Goal: Answer question/provide support

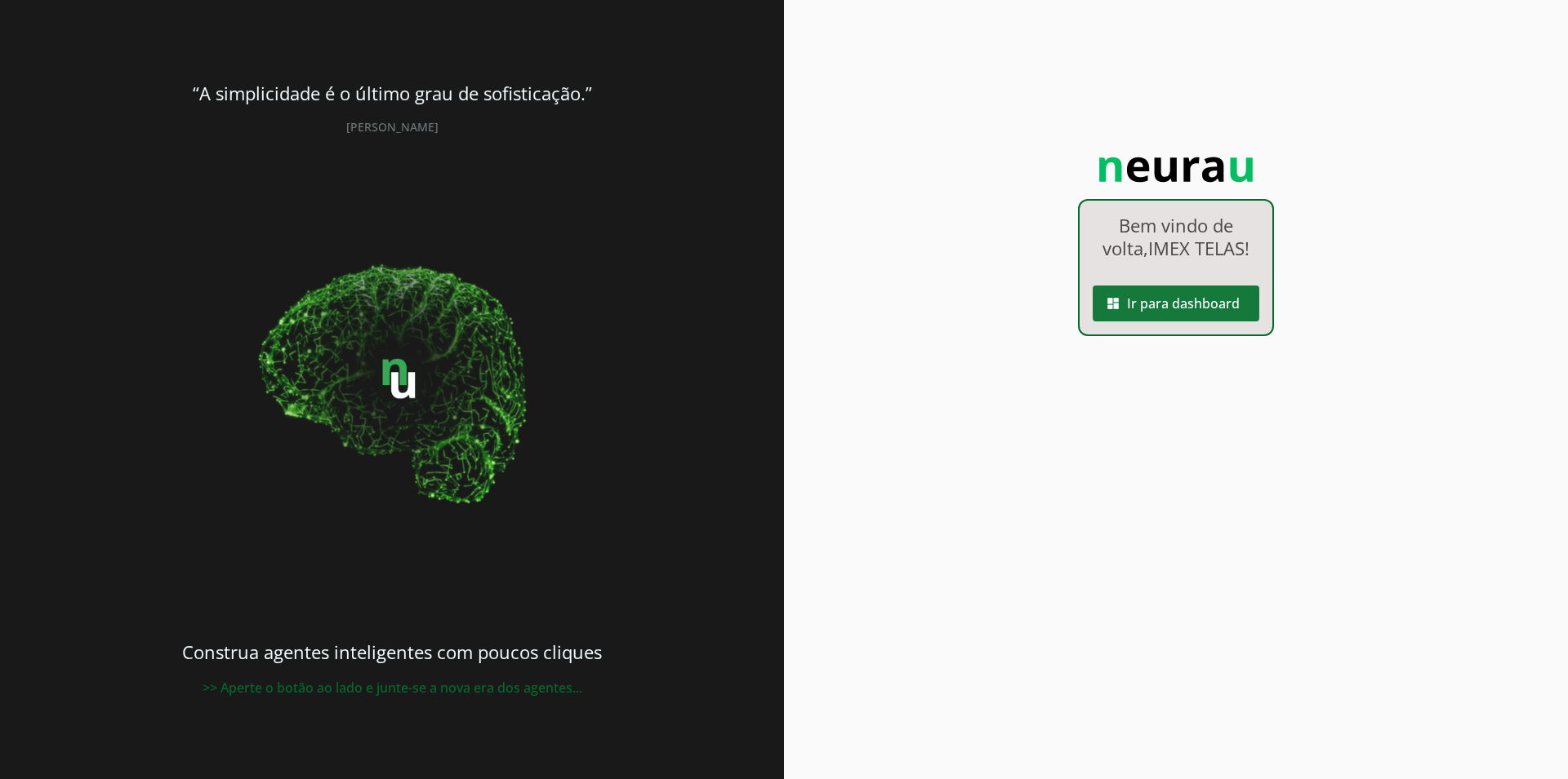
click at [1187, 308] on span at bounding box center [1176, 304] width 166 height 40
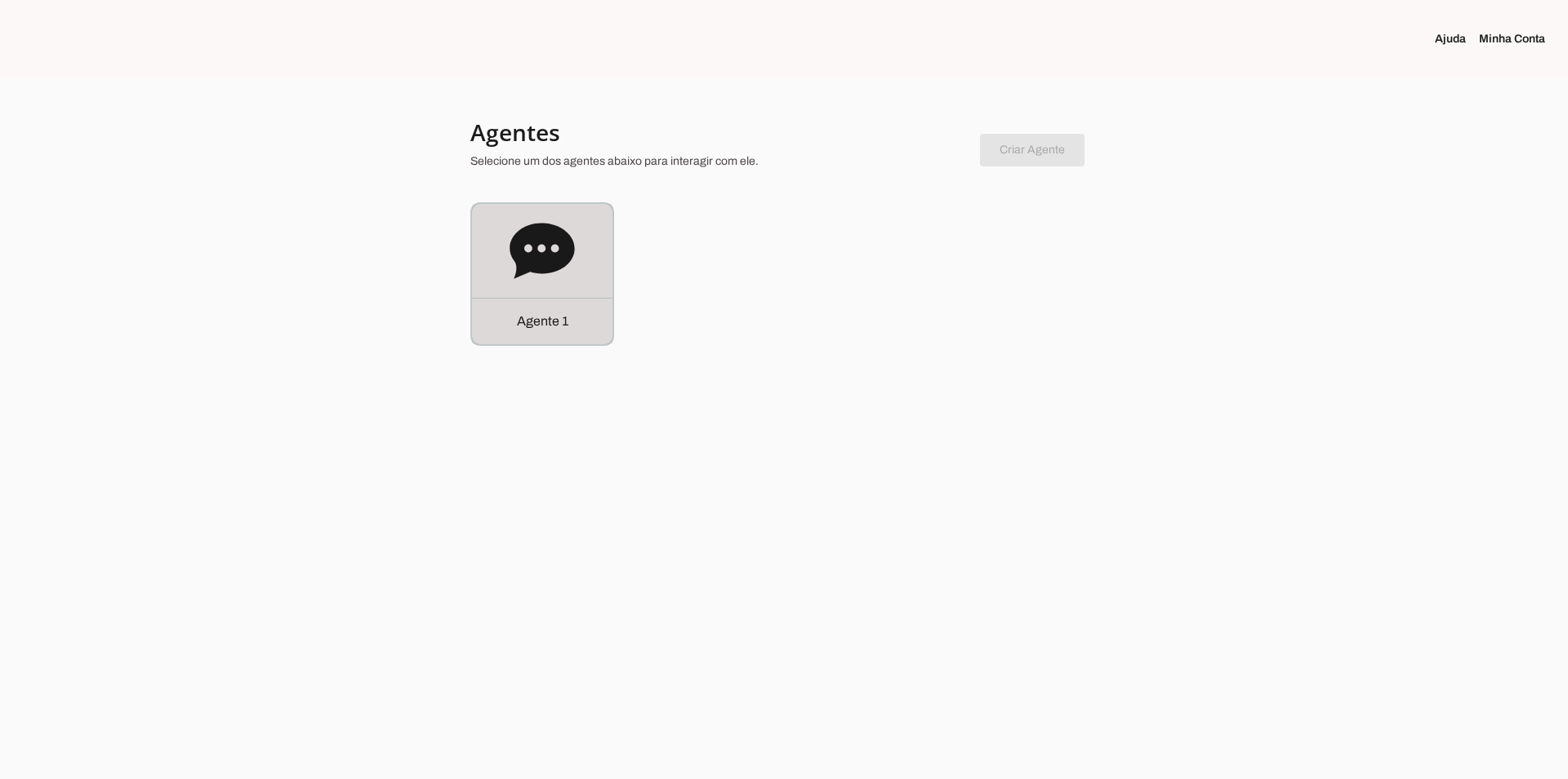
click at [585, 226] on div "Agente 1" at bounding box center [542, 274] width 140 height 140
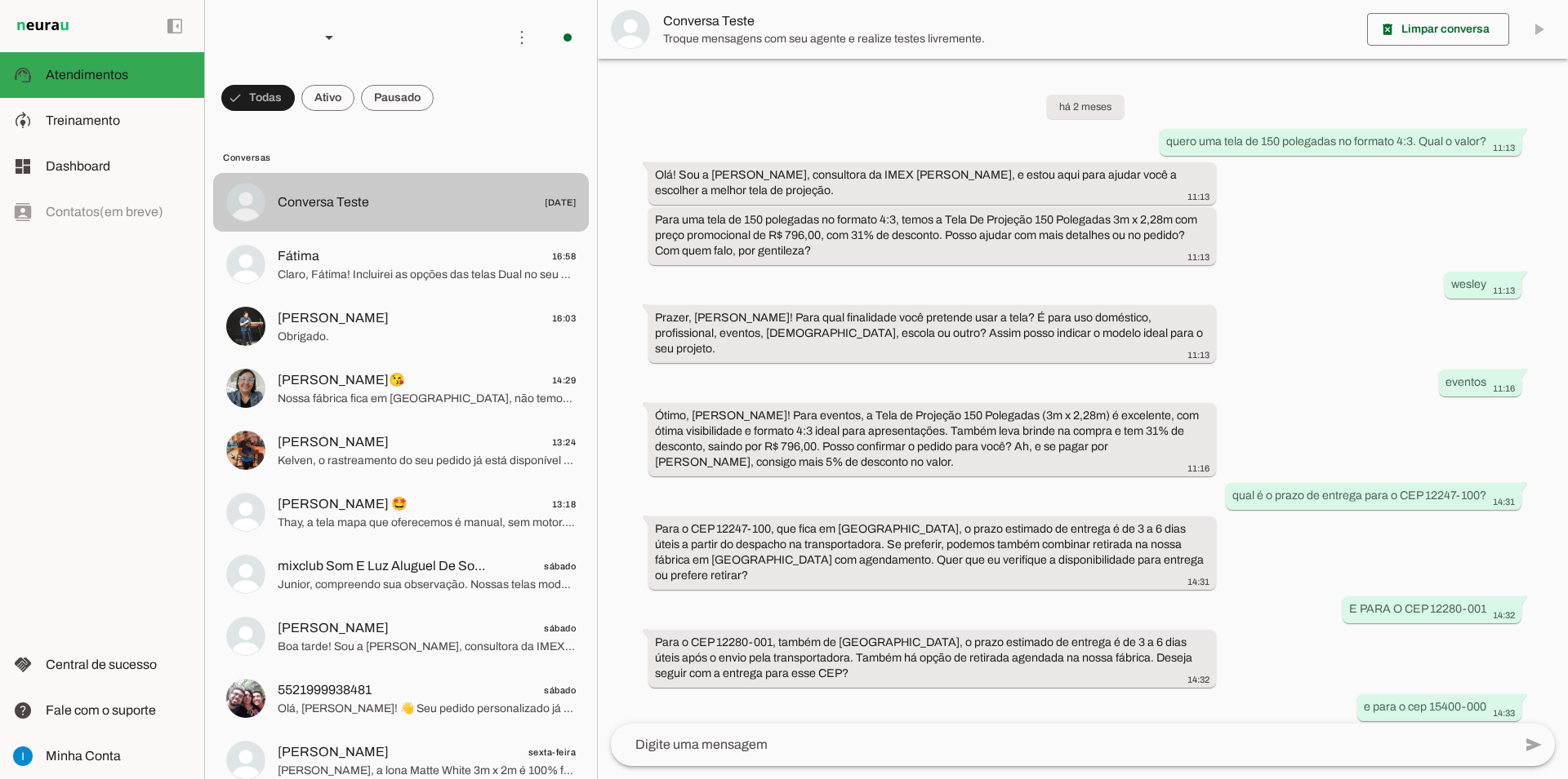
scroll to position [744, 0]
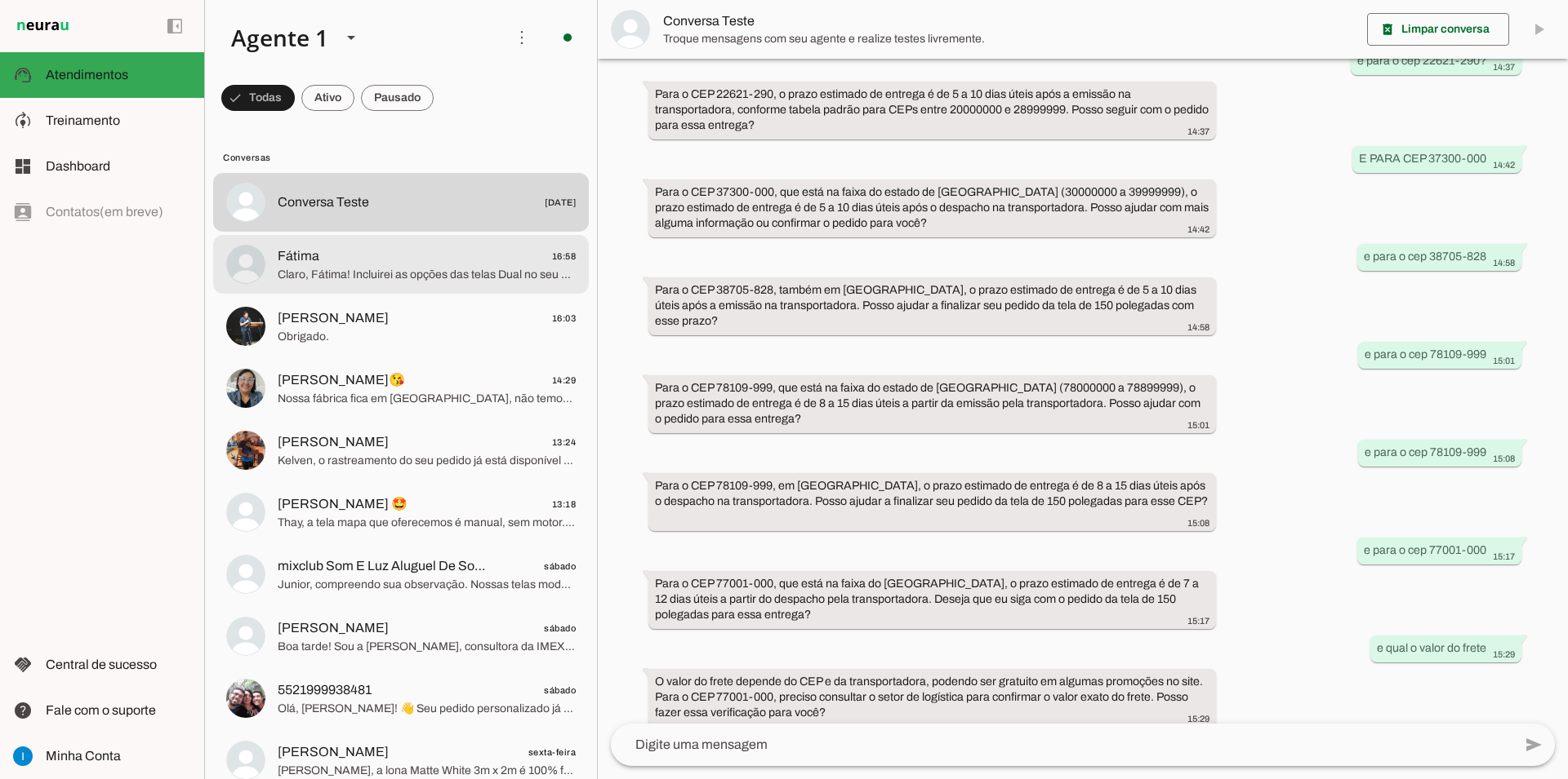
click at [394, 267] on span "Claro, Fátima! Incluirei as opções das telas Dual no seu e-mail, com todas as i…" at bounding box center [427, 275] width 298 height 16
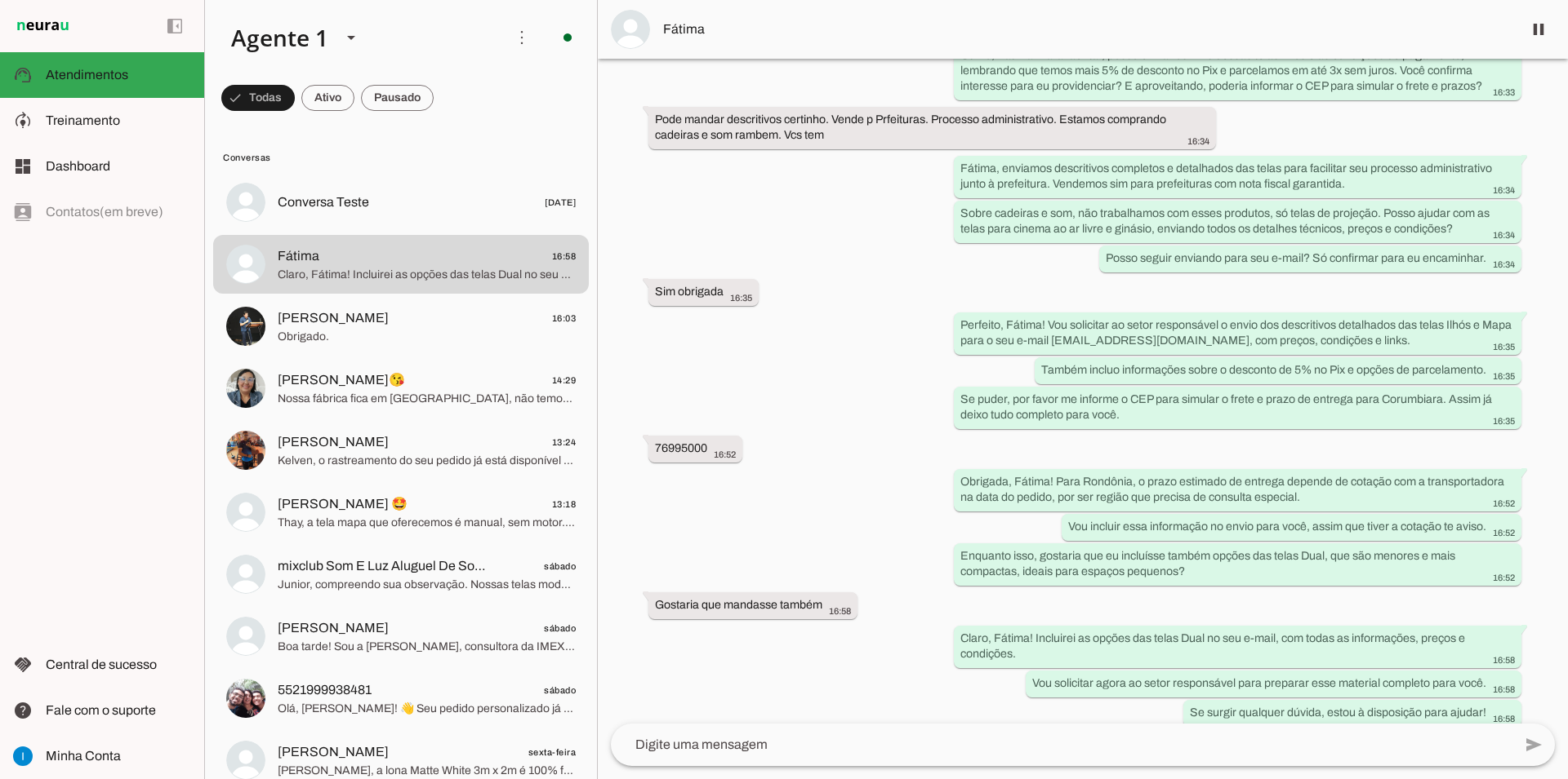
scroll to position [1300, 0]
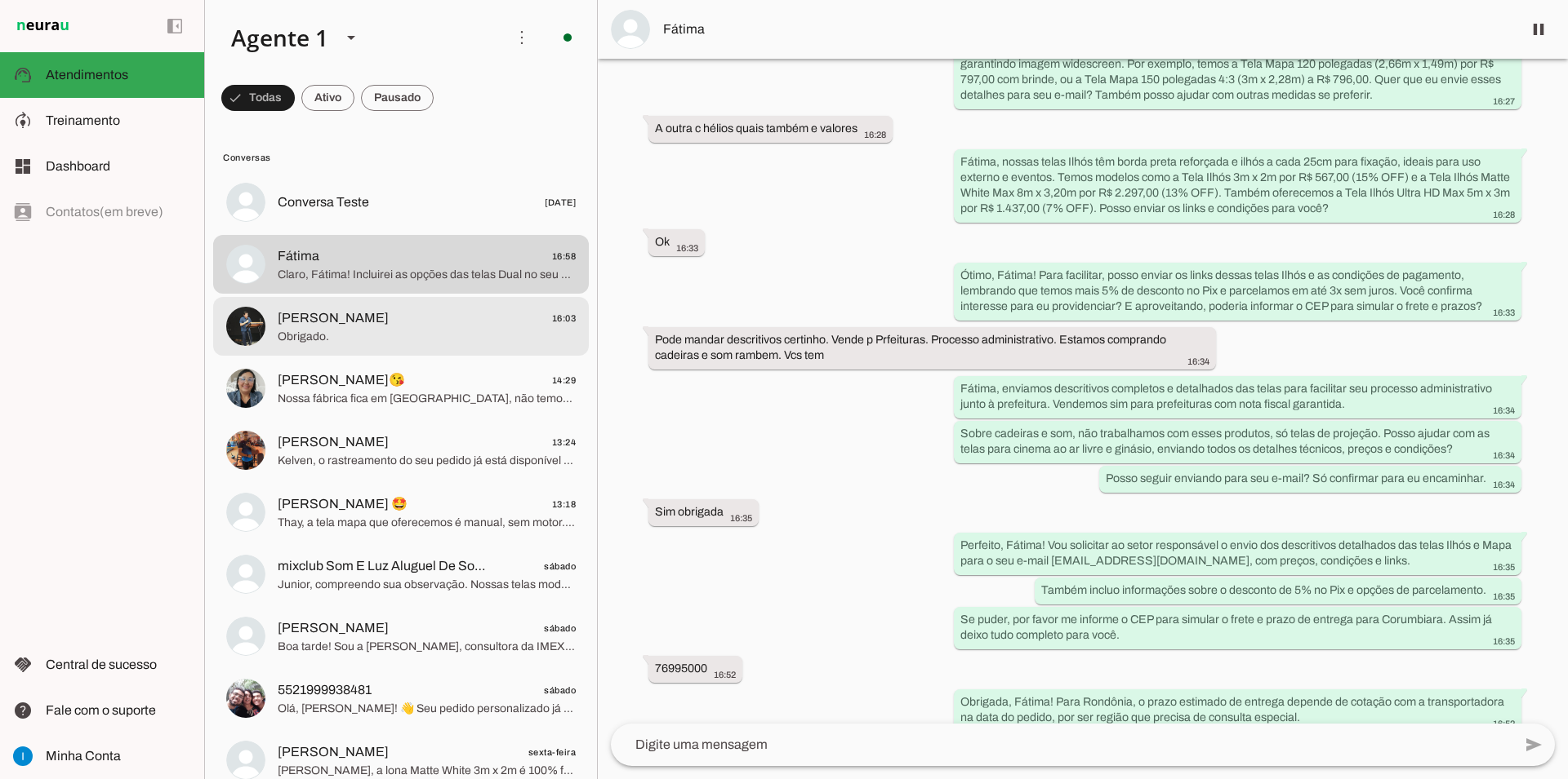
click at [482, 309] on span "[PERSON_NAME] 16:03" at bounding box center [427, 319] width 298 height 21
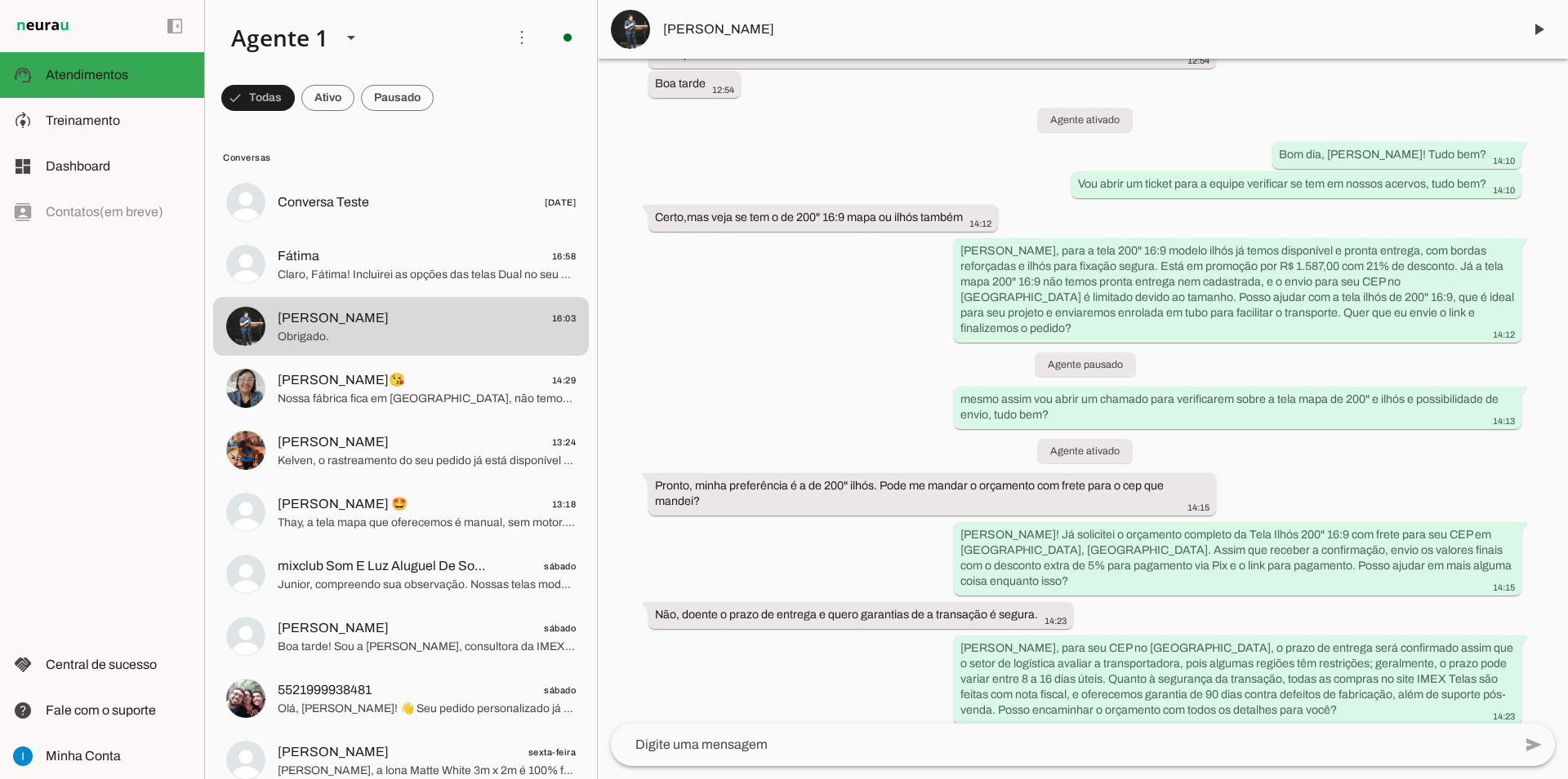
scroll to position [7237, 0]
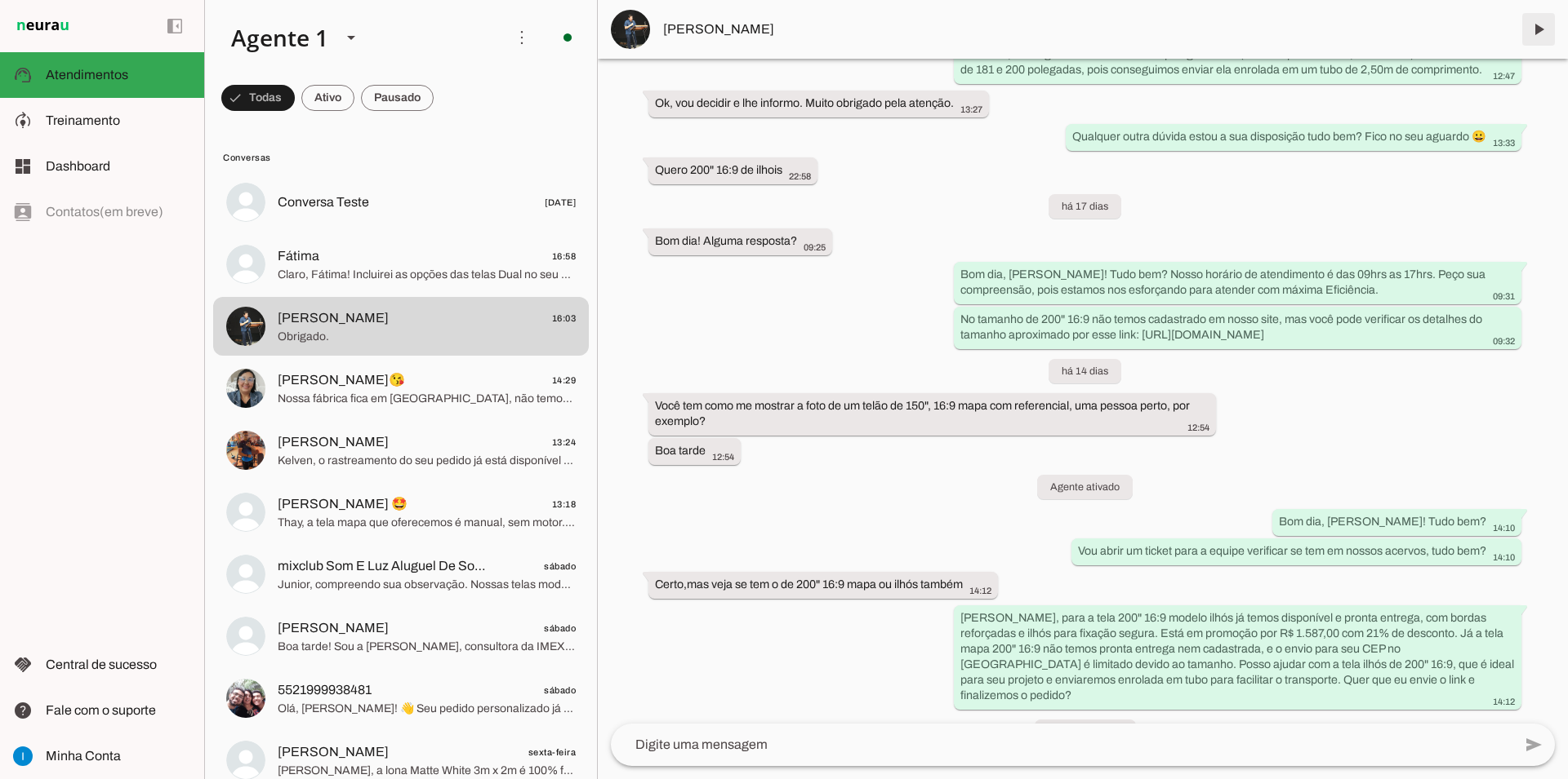
click at [1543, 36] on span at bounding box center [1538, 30] width 40 height 40
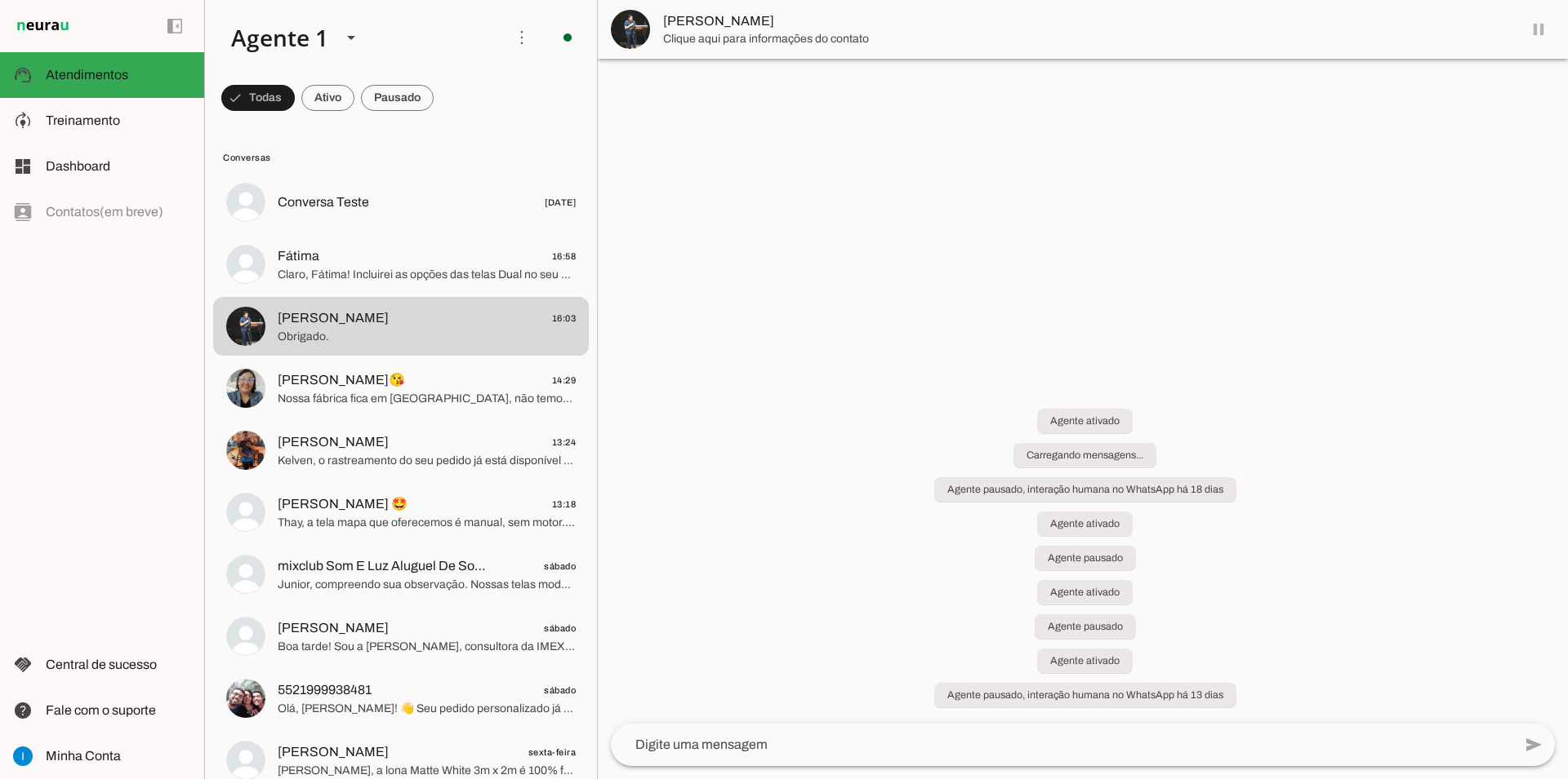
scroll to position [0, 0]
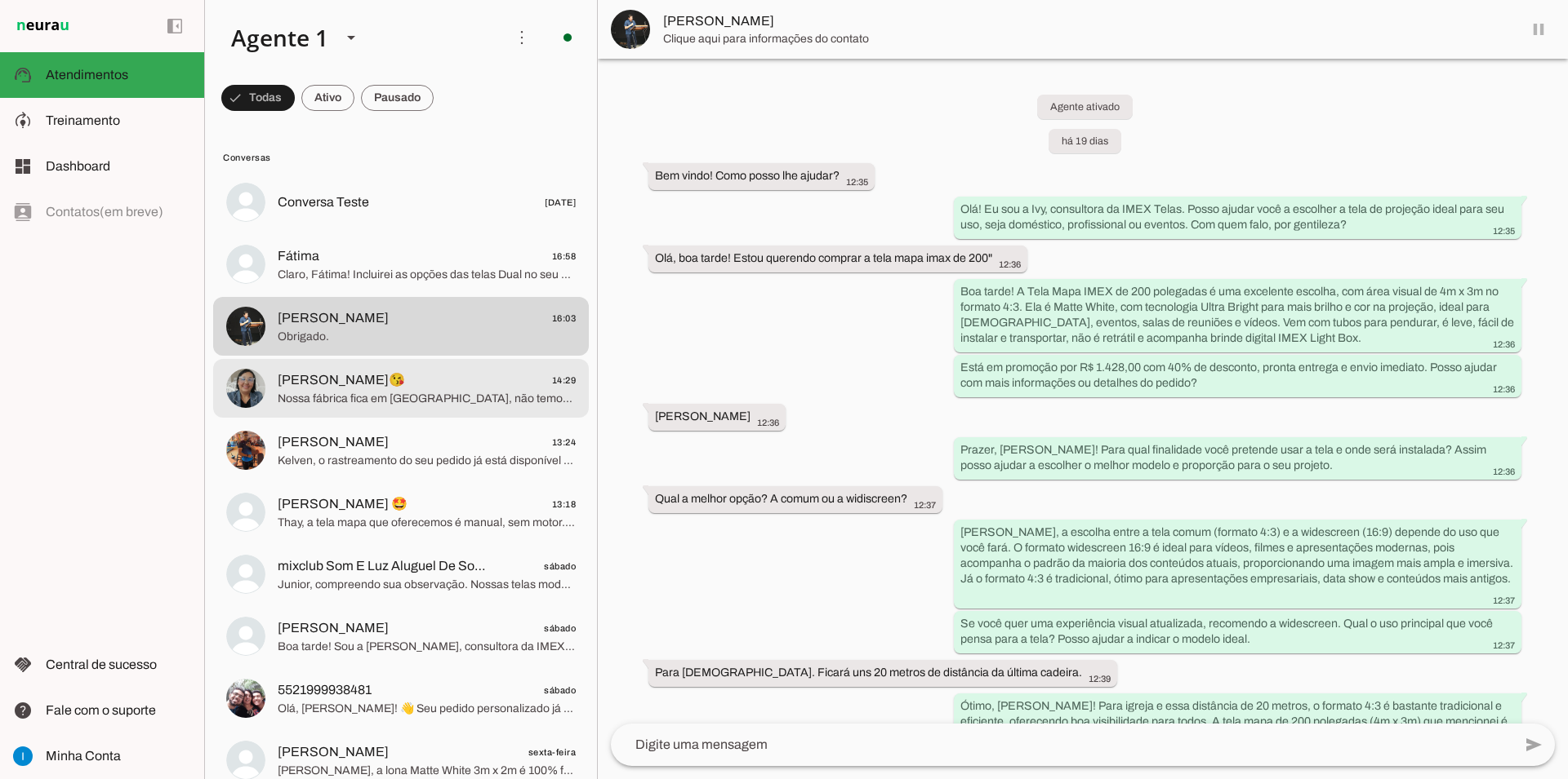
click at [451, 371] on span "[PERSON_NAME]😘 14:29" at bounding box center [427, 380] width 298 height 21
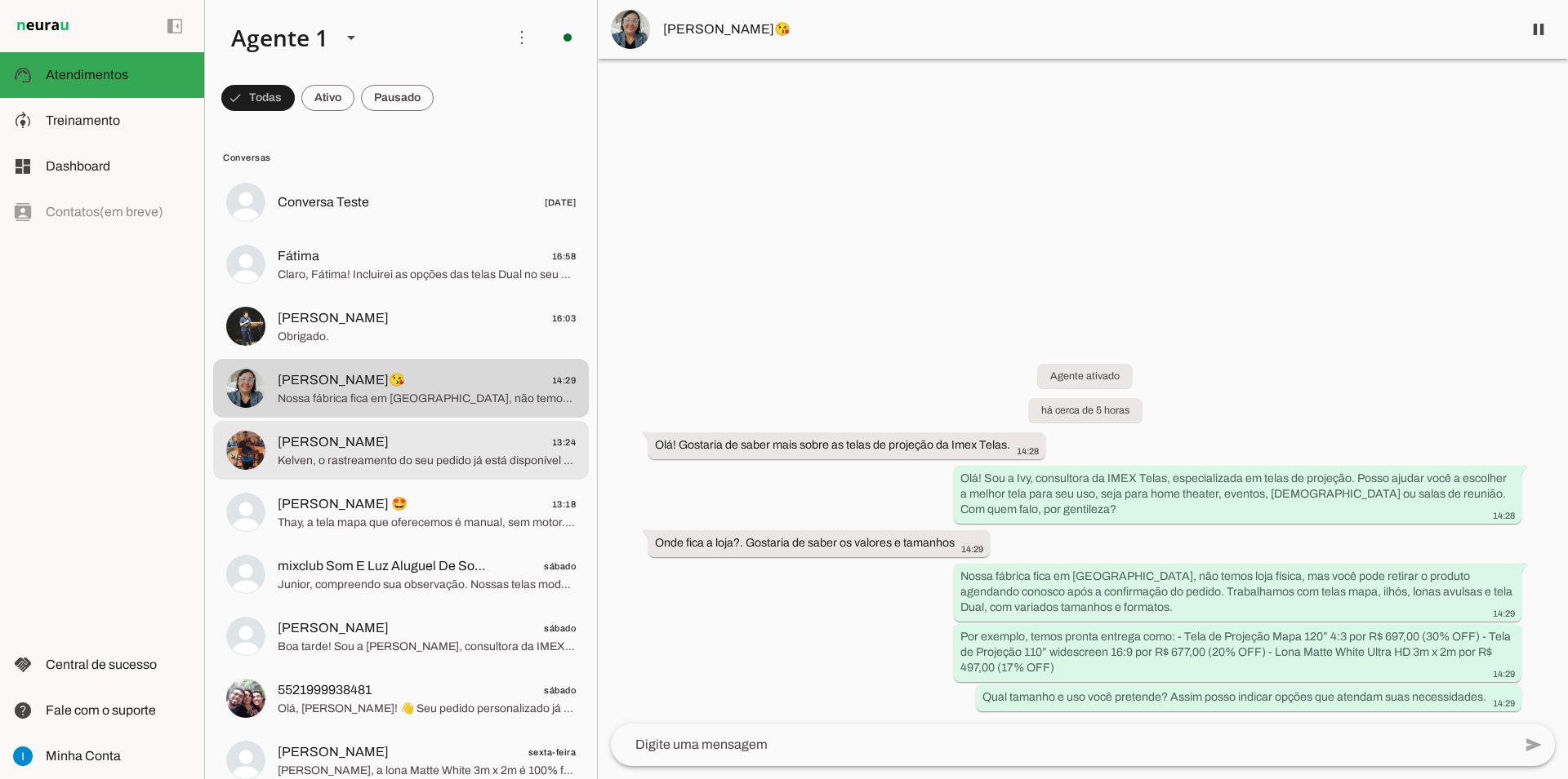
click at [289, 432] on span "[PERSON_NAME]" at bounding box center [333, 442] width 111 height 20
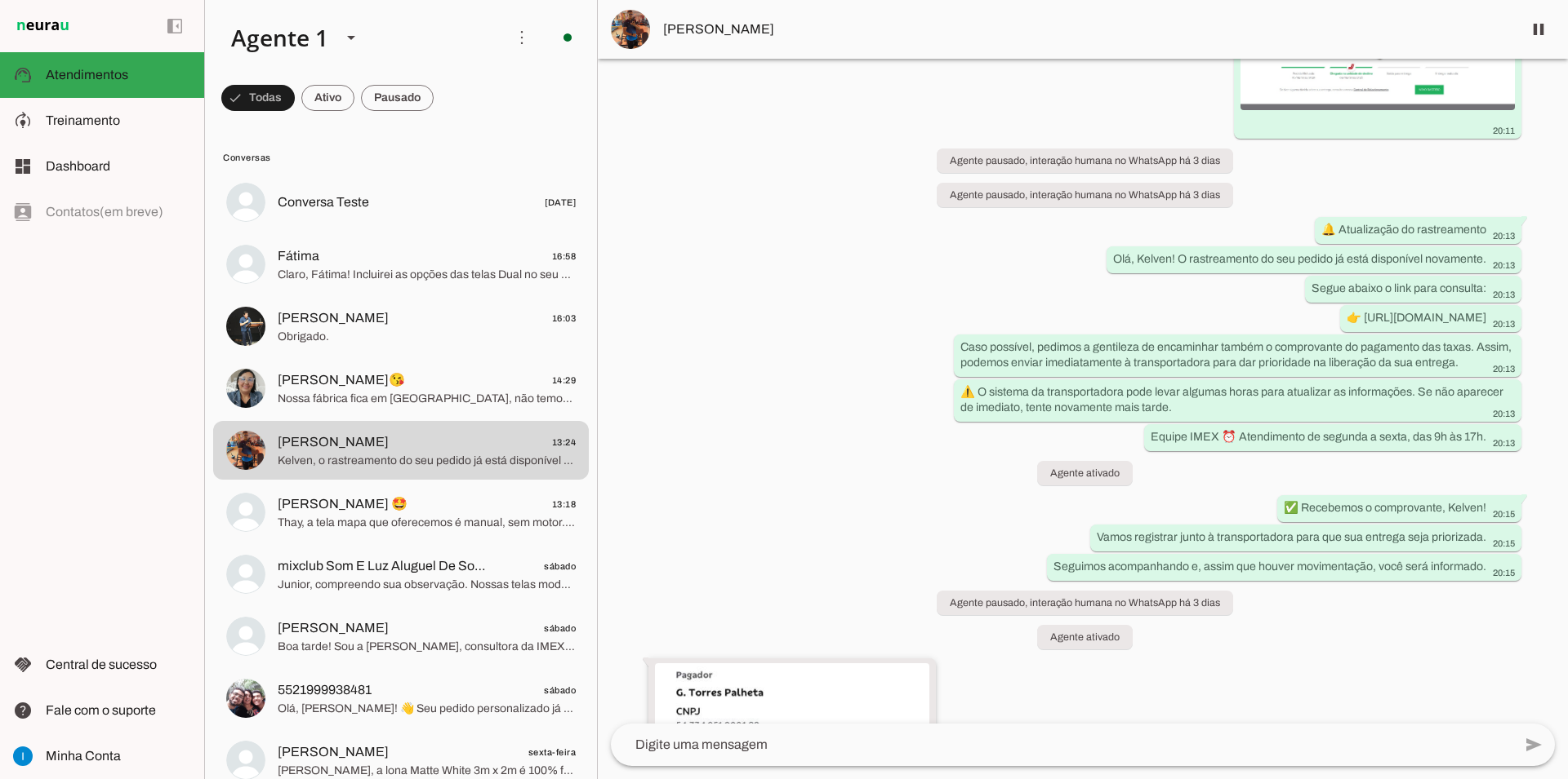
scroll to position [6250, 0]
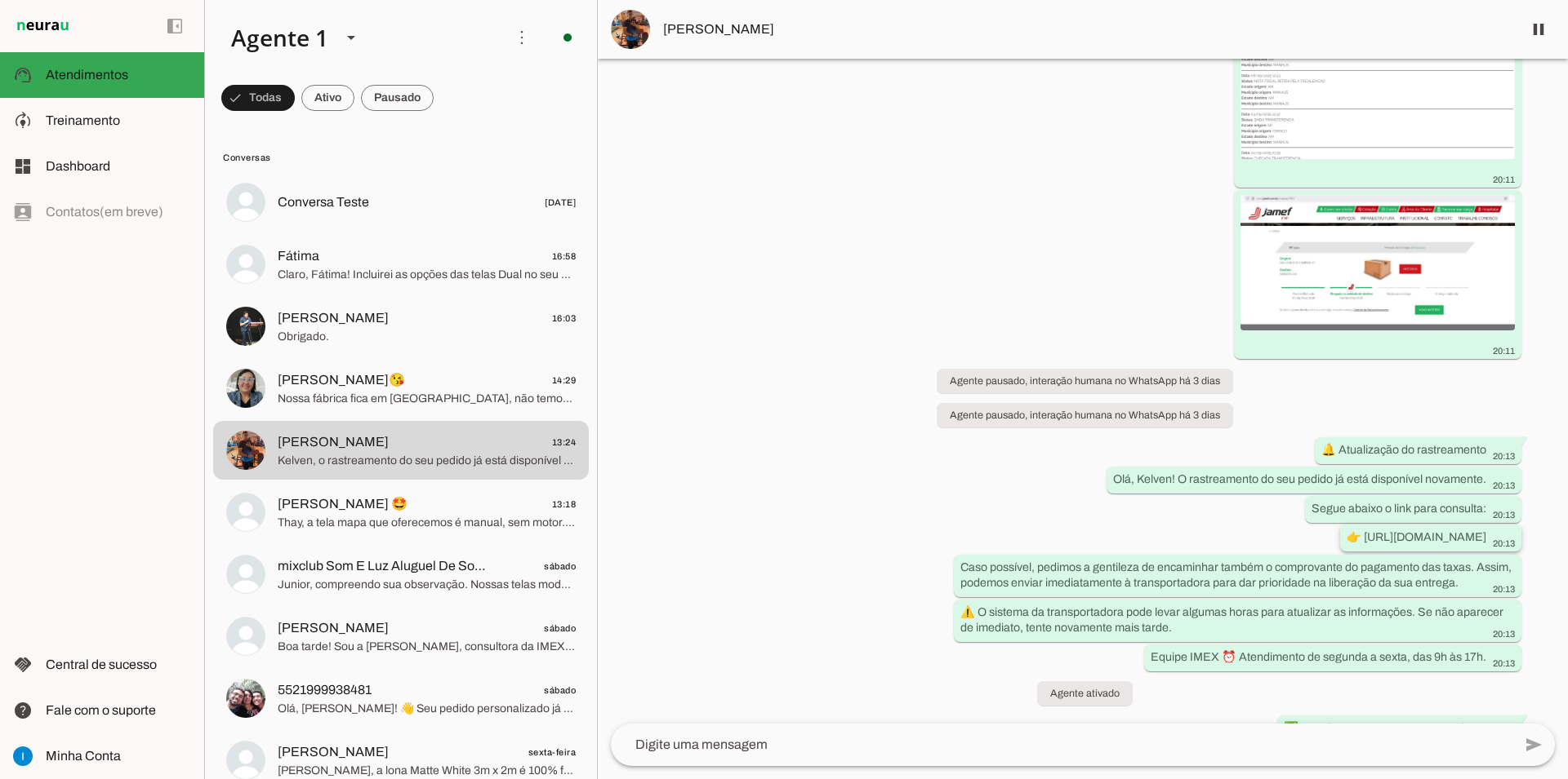
click at [0, 0] on slot "👉 [URL][DOMAIN_NAME]" at bounding box center [0, 0] width 0 height 0
copy div
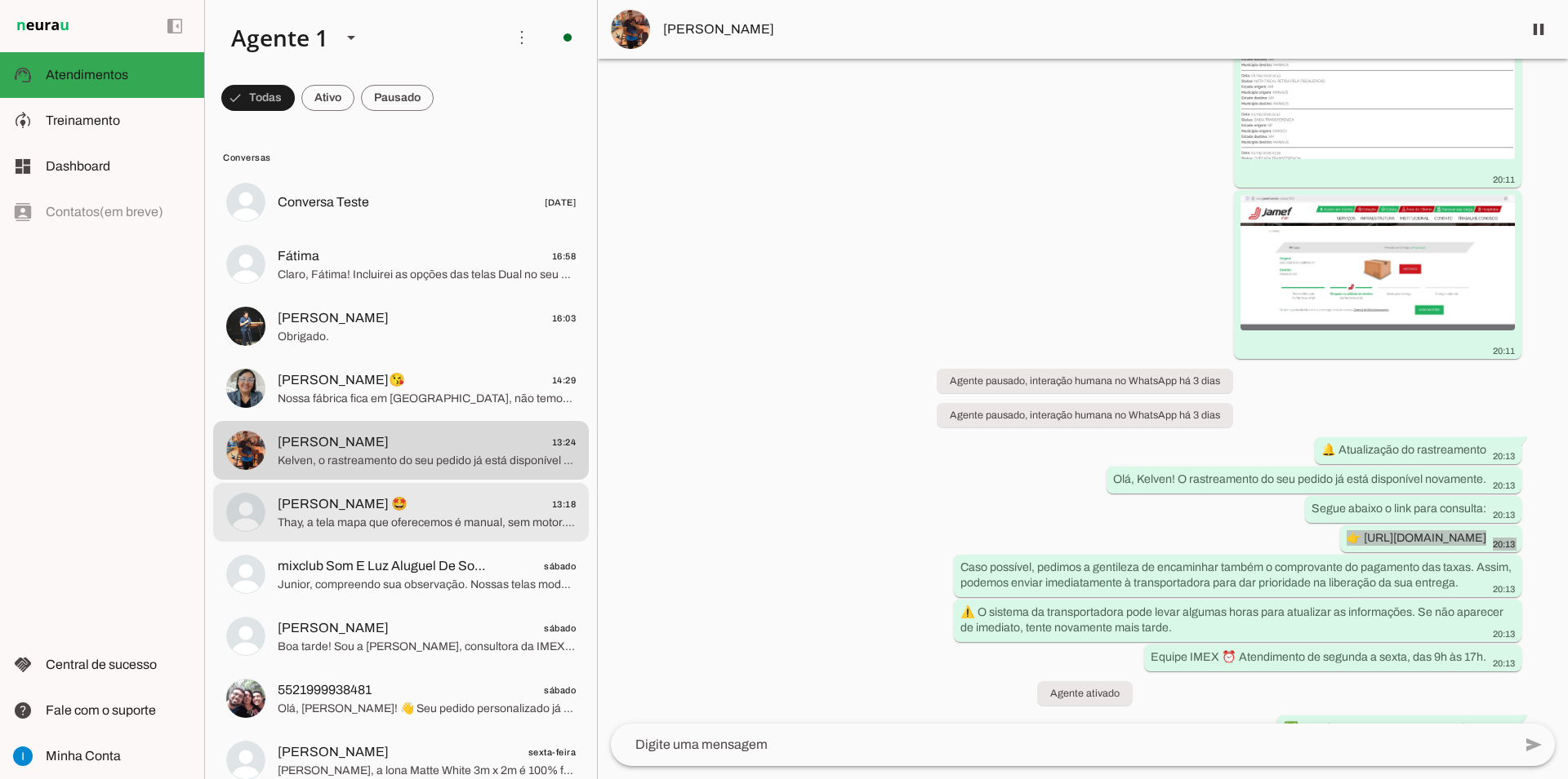
click at [432, 494] on span "[PERSON_NAME] 🤩 13:18" at bounding box center [427, 504] width 298 height 21
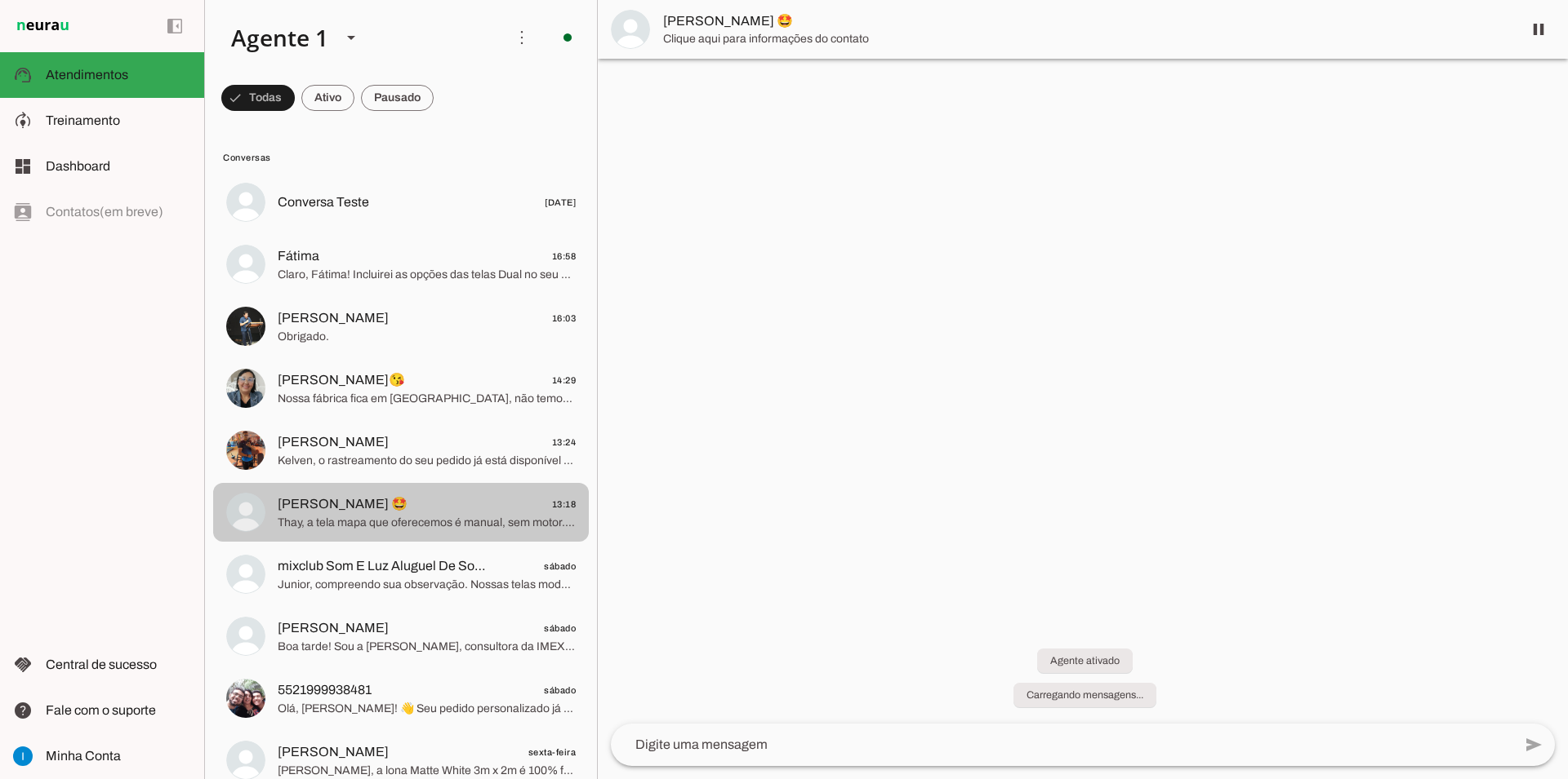
scroll to position [173, 0]
